Goal: Find specific page/section: Find specific page/section

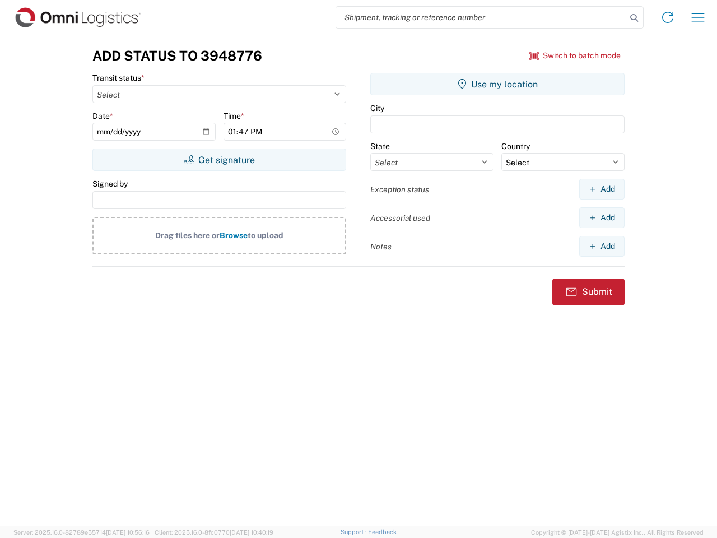
click at [481, 17] on input "search" at bounding box center [481, 17] width 290 height 21
click at [634, 18] on icon at bounding box center [634, 18] width 16 height 16
click at [668, 17] on icon at bounding box center [668, 17] width 18 height 18
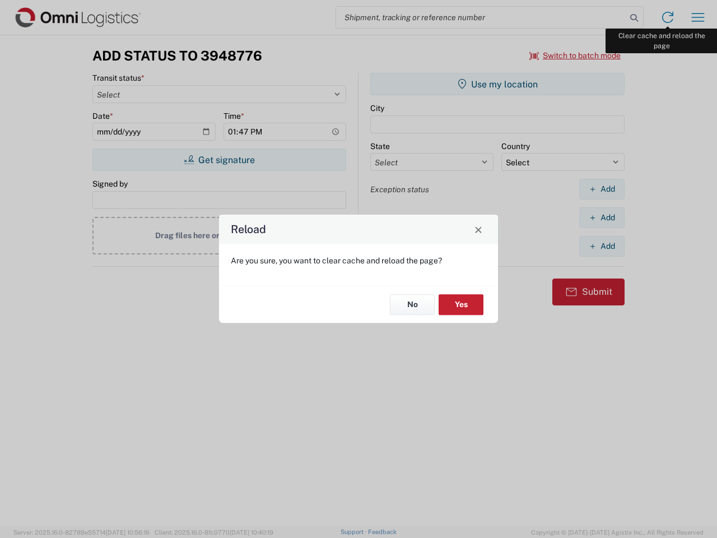
click at [698, 17] on div "Reload Are you sure, you want to clear cache and reload the page? No Yes" at bounding box center [358, 269] width 717 height 538
click at [575, 55] on div "Reload Are you sure, you want to clear cache and reload the page? No Yes" at bounding box center [358, 269] width 717 height 538
click at [219, 160] on div "Reload Are you sure, you want to clear cache and reload the page? No Yes" at bounding box center [358, 269] width 717 height 538
click at [497, 84] on div "Reload Are you sure, you want to clear cache and reload the page? No Yes" at bounding box center [358, 269] width 717 height 538
click at [602, 189] on div "Reload Are you sure, you want to clear cache and reload the page? No Yes" at bounding box center [358, 269] width 717 height 538
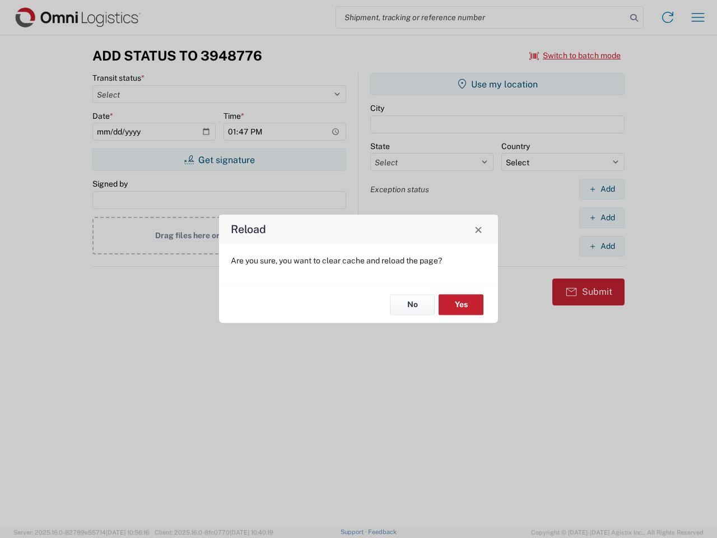
click at [602, 217] on div "Reload Are you sure, you want to clear cache and reload the page? No Yes" at bounding box center [358, 269] width 717 height 538
click at [602, 246] on div "Reload Are you sure, you want to clear cache and reload the page? No Yes" at bounding box center [358, 269] width 717 height 538
